Goal: Find contact information: Obtain details needed to contact an individual or organization

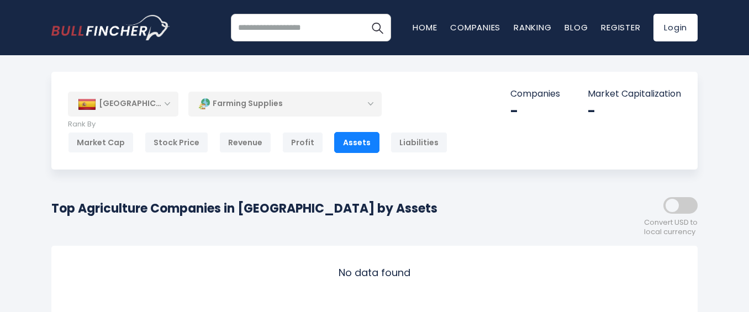
click at [371, 103] on div "Farming Supplies" at bounding box center [284, 103] width 193 height 25
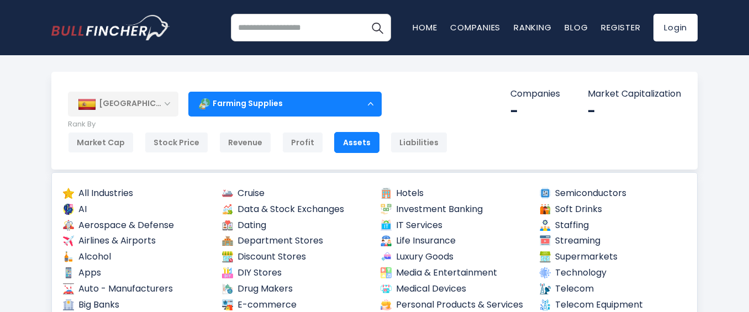
click at [374, 104] on div "Farming Supplies" at bounding box center [284, 103] width 193 height 25
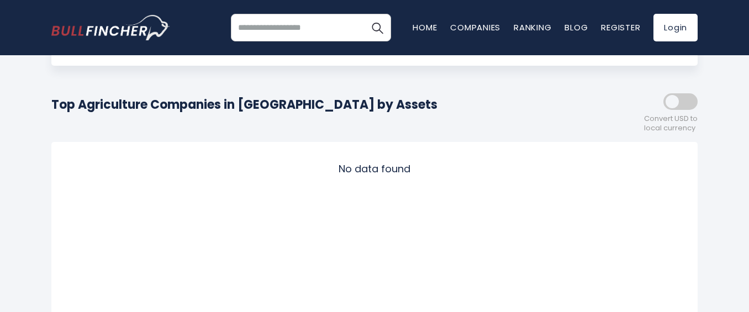
scroll to position [110, 0]
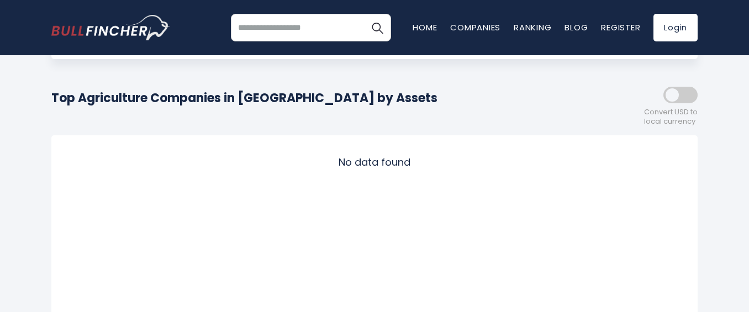
click at [332, 26] on input "search" at bounding box center [311, 28] width 160 height 28
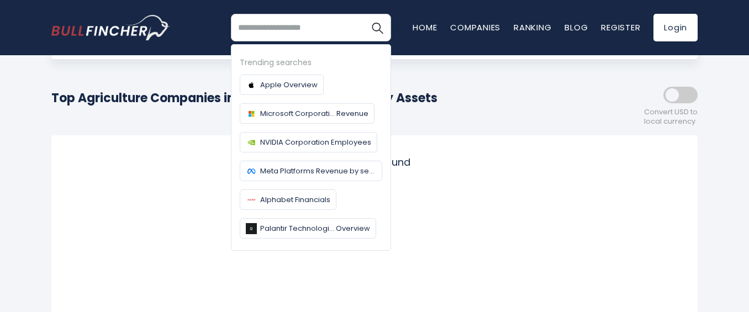
click at [473, 79] on div "Top Agriculture Companies in [GEOGRAPHIC_DATA] by Assets Convert USD to local c…" at bounding box center [374, 102] width 646 height 48
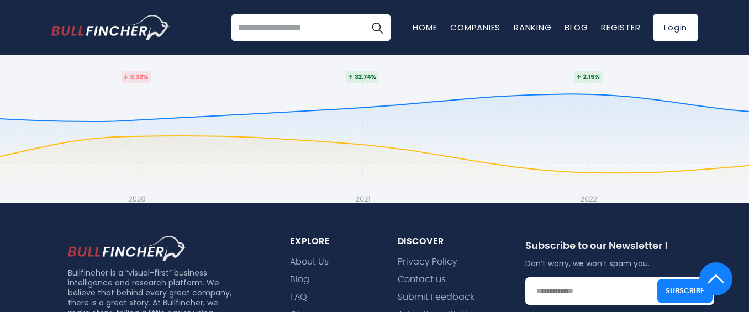
scroll to position [829, 0]
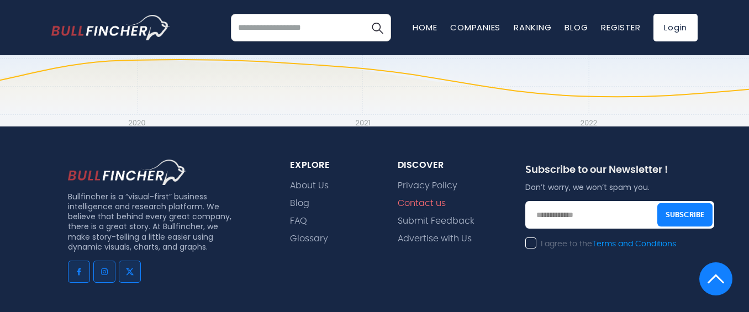
click at [427, 198] on link "Contact us" at bounding box center [422, 203] width 48 height 10
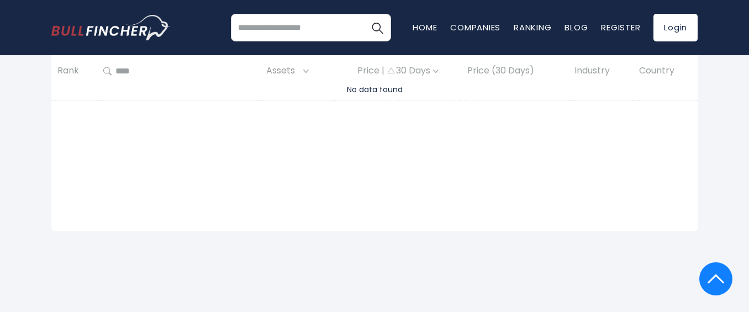
scroll to position [276, 0]
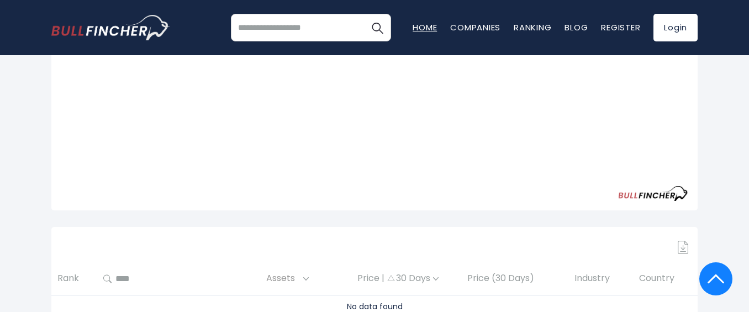
click at [418, 27] on link "Home" at bounding box center [425, 28] width 24 height 12
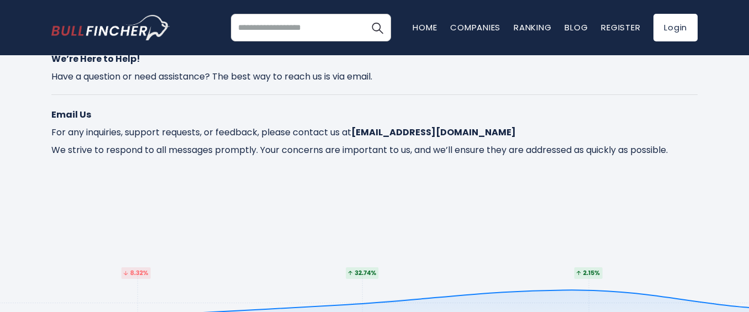
scroll to position [55, 0]
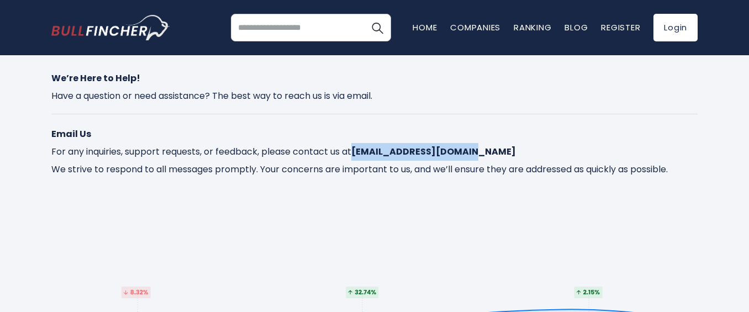
drag, startPoint x: 373, startPoint y: 168, endPoint x: 478, endPoint y: 169, distance: 105.0
click at [478, 158] on strong "contact@bullfincher.io" at bounding box center [433, 151] width 165 height 13
copy strong "contact@bullfincher.io"
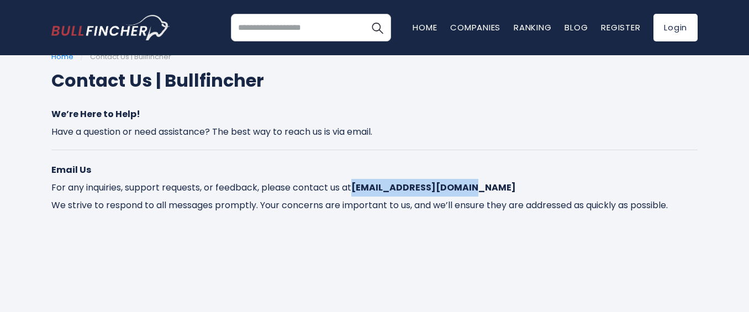
scroll to position [0, 0]
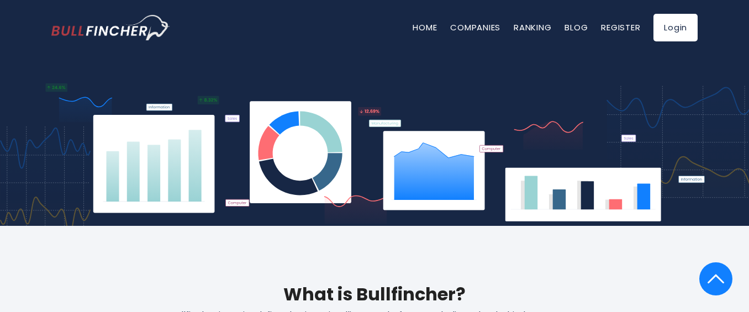
scroll to position [387, 0]
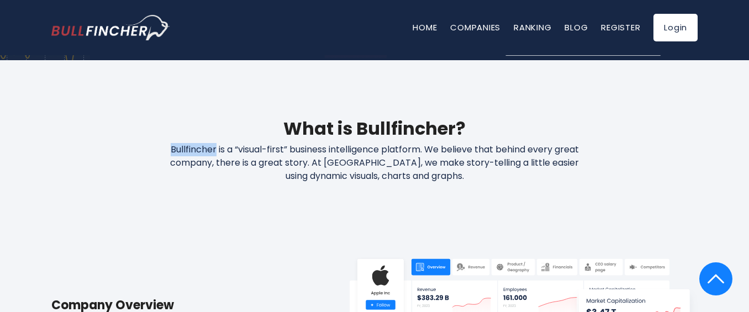
drag, startPoint x: 169, startPoint y: 151, endPoint x: 215, endPoint y: 149, distance: 46.4
click at [215, 149] on p "Bullfincher is a “visual-first” business intelligence platform. We believe that…" at bounding box center [375, 163] width 472 height 40
copy p "Bullfincher"
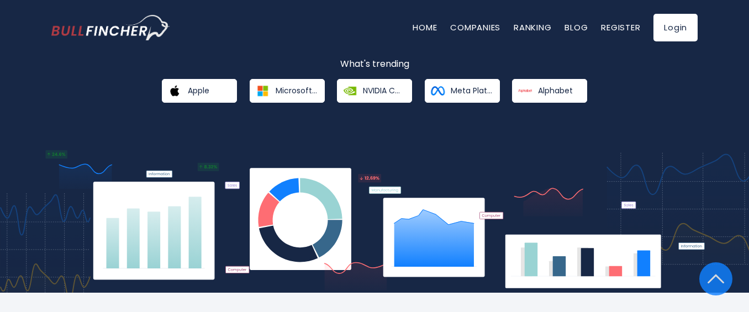
scroll to position [0, 0]
